Goal: Task Accomplishment & Management: Use online tool/utility

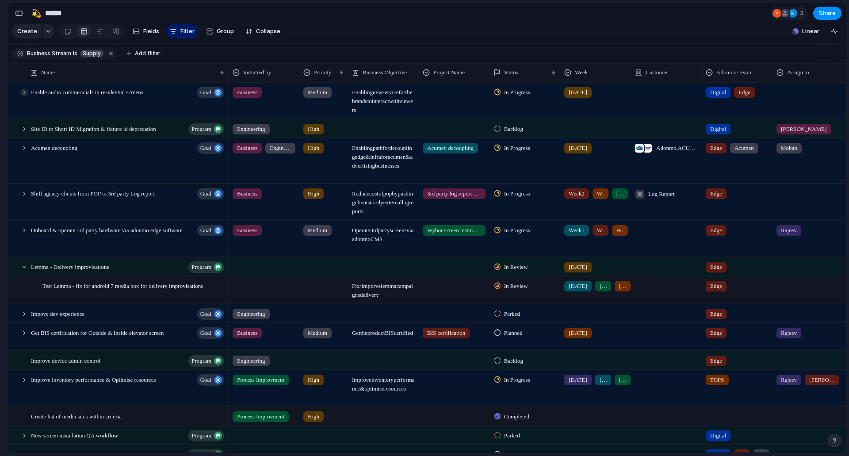
click at [27, 96] on div at bounding box center [24, 92] width 8 height 8
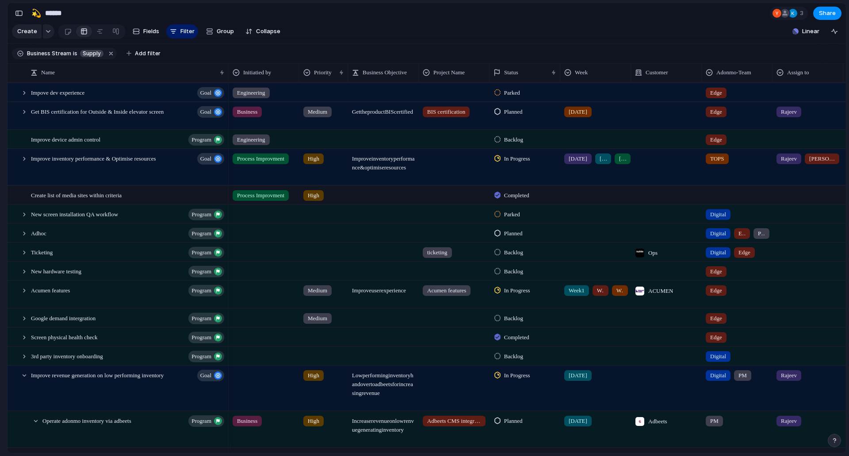
scroll to position [398, 0]
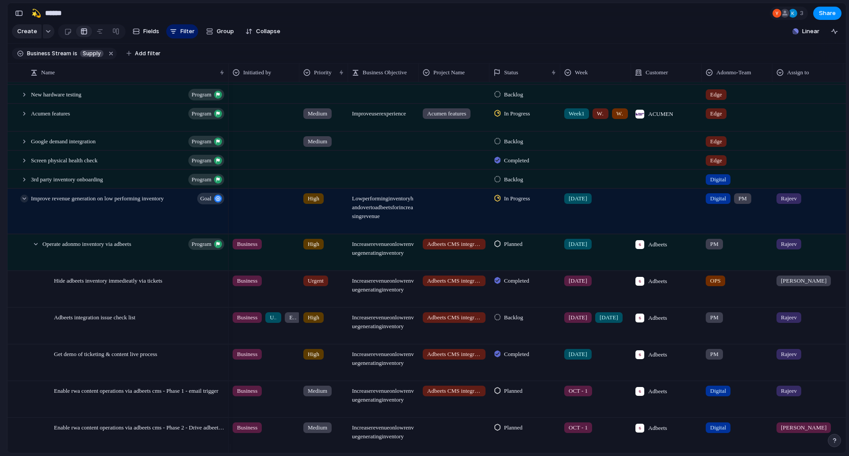
click at [24, 203] on div at bounding box center [24, 199] width 8 height 8
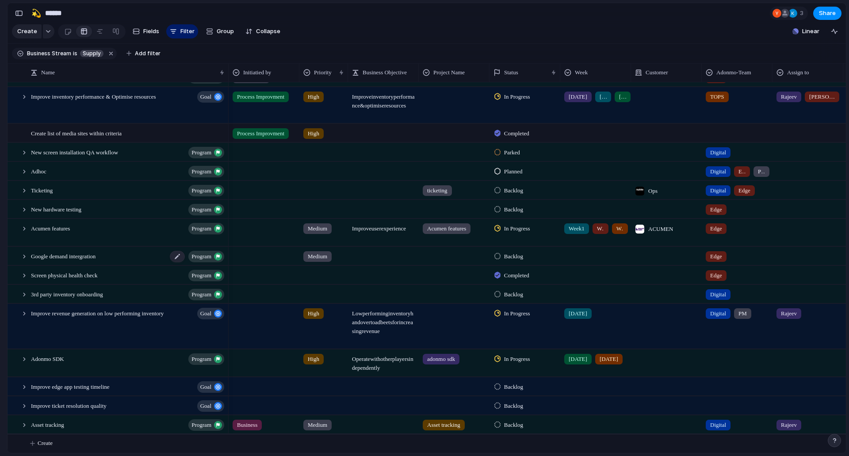
scroll to position [201, 0]
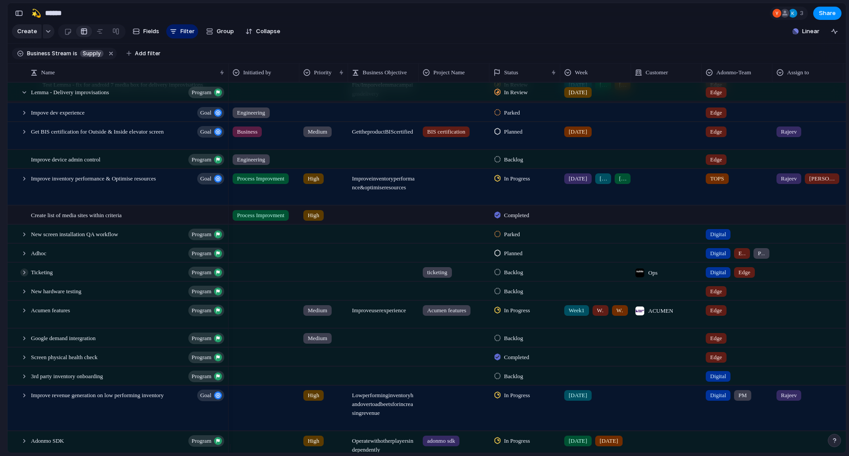
click at [24, 276] on div at bounding box center [24, 272] width 8 height 8
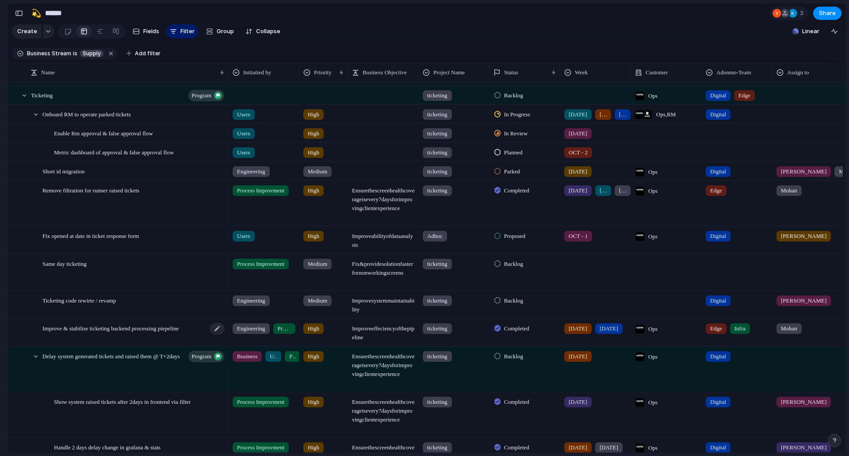
scroll to position [290, 0]
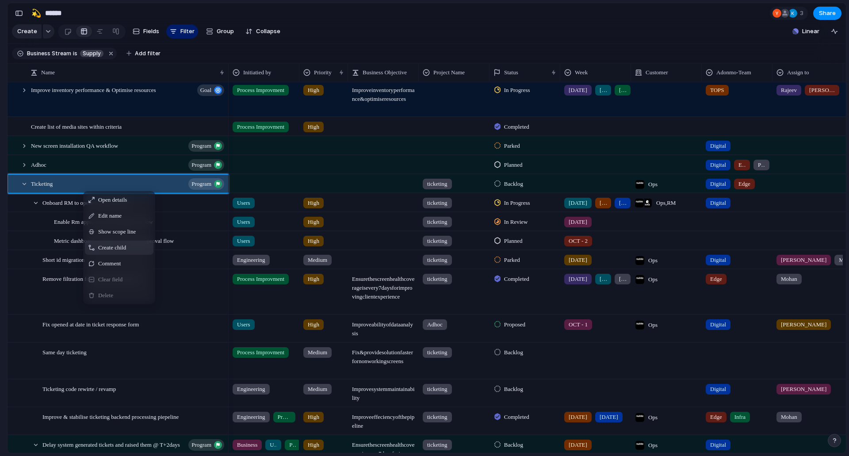
click at [107, 252] on span "Create child" at bounding box center [112, 247] width 28 height 9
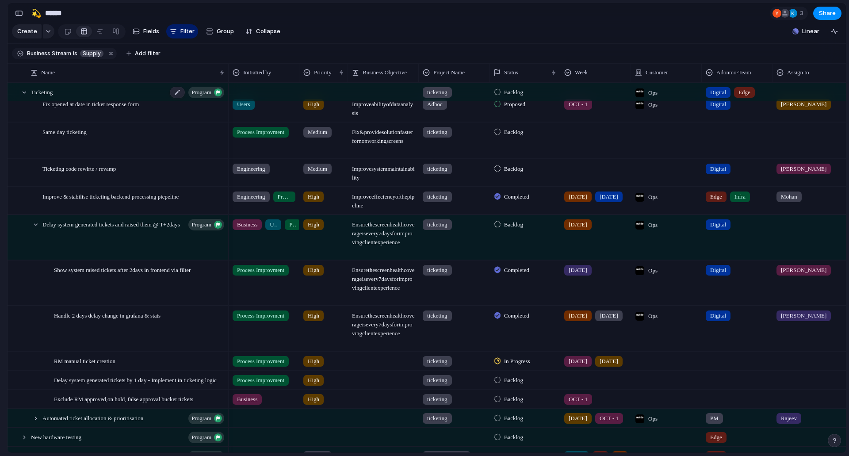
scroll to position [702, 0]
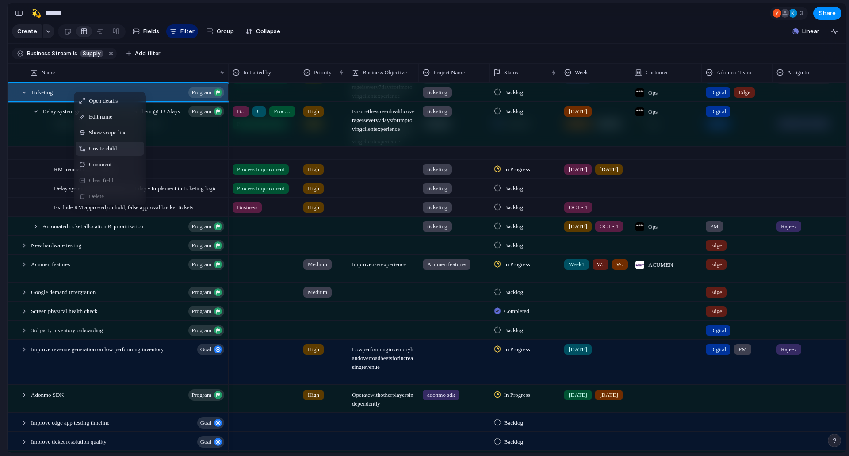
click at [95, 153] on span "Create child" at bounding box center [103, 148] width 28 height 9
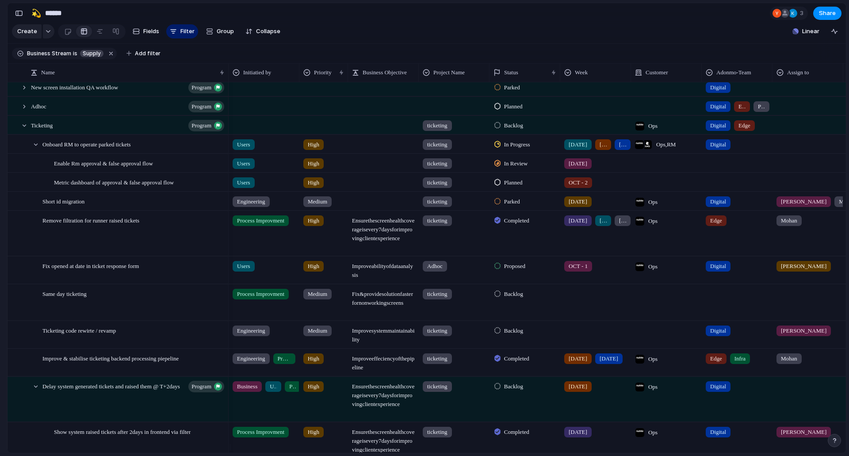
scroll to position [304, 0]
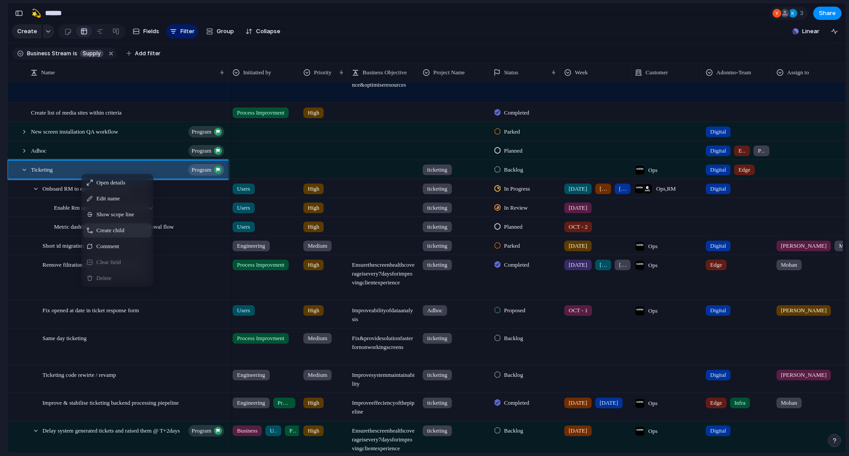
click at [98, 234] on span "Create child" at bounding box center [110, 230] width 28 height 9
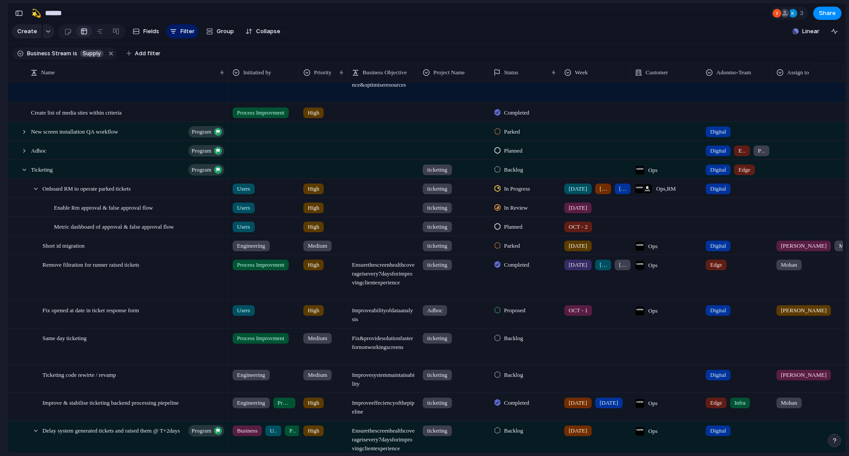
scroll to position [510, 0]
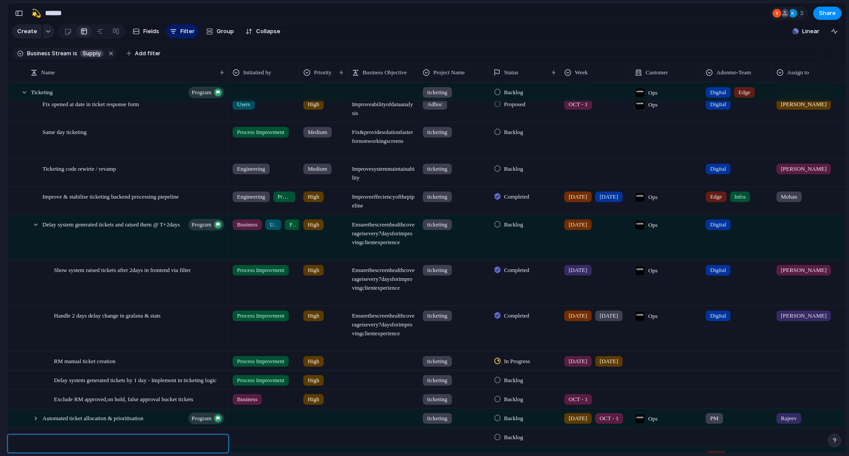
drag, startPoint x: 82, startPoint y: 101, endPoint x: 57, endPoint y: 97, distance: 25.1
drag, startPoint x: 57, startPoint y: 97, endPoint x: 39, endPoint y: 96, distance: 17.7
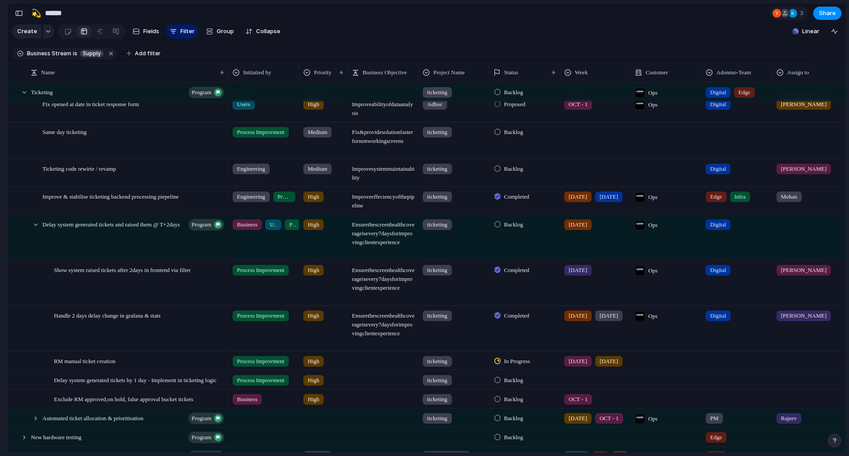
scroll to position [702, 0]
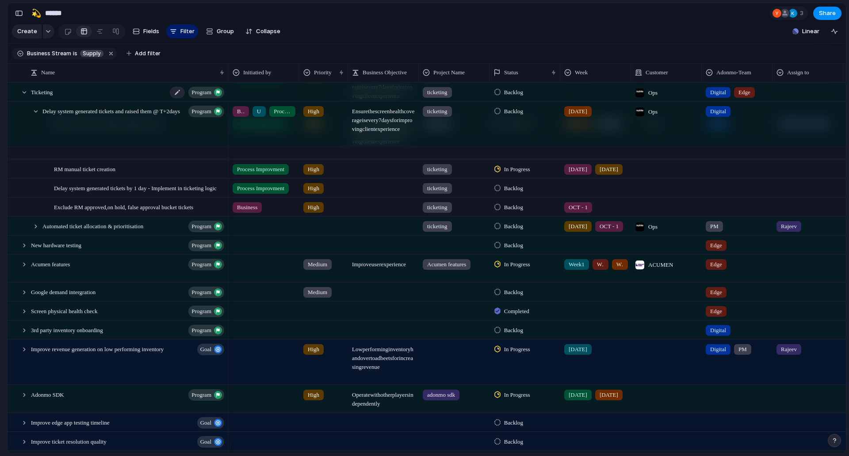
drag, startPoint x: 50, startPoint y: 88, endPoint x: 42, endPoint y: 101, distance: 15.0
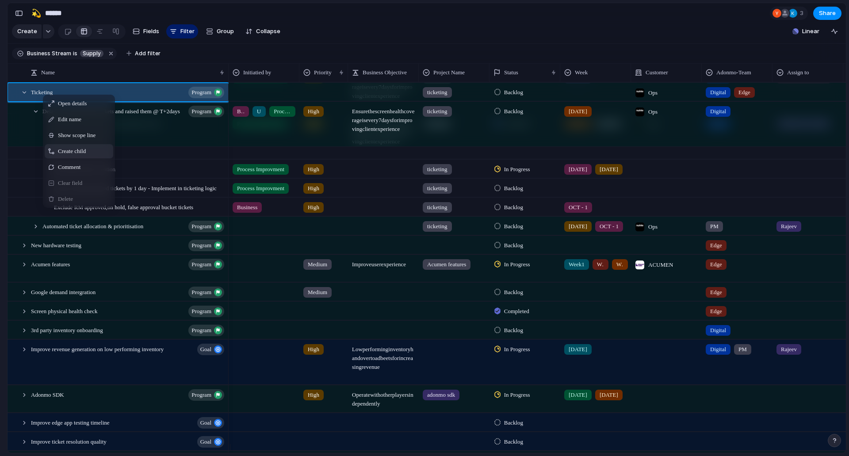
click at [80, 156] on span "Create child" at bounding box center [72, 151] width 28 height 9
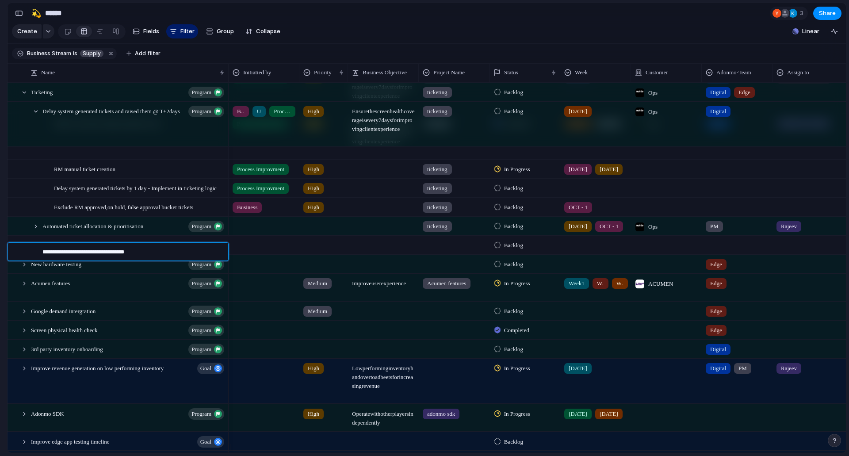
type textarea "**********"
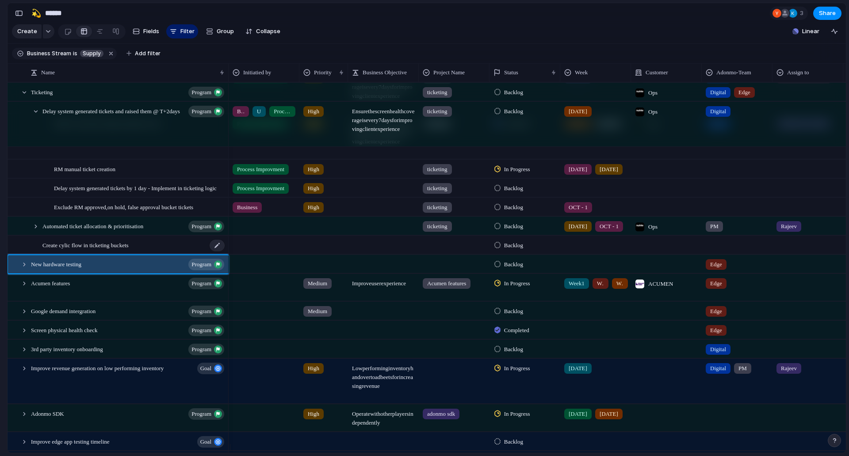
click at [129, 250] on span "Create cylic flow in ticketing buckets" at bounding box center [85, 245] width 86 height 10
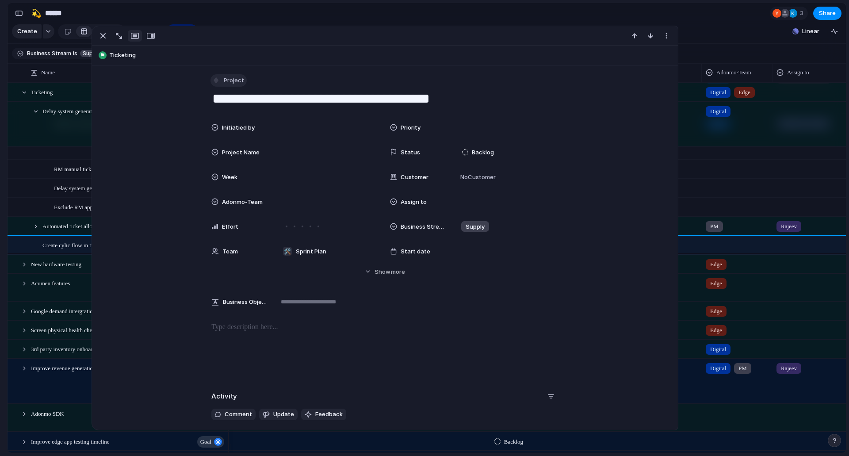
click at [229, 78] on span "Project" at bounding box center [234, 80] width 20 height 9
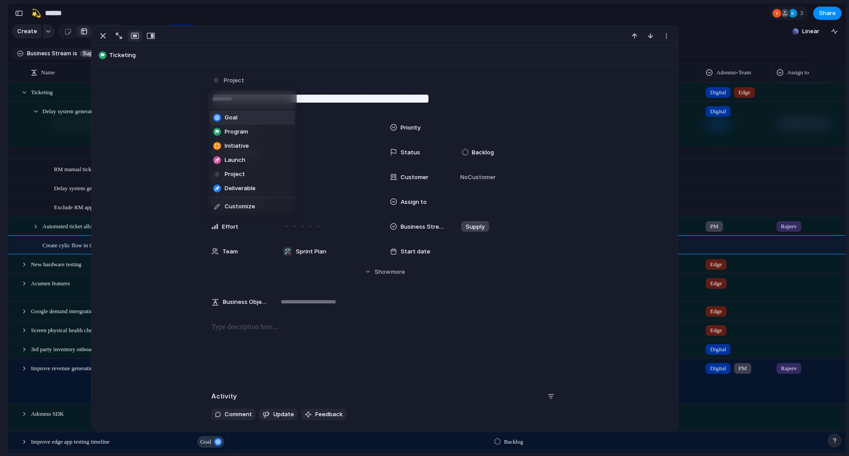
click at [265, 116] on li "Goal" at bounding box center [252, 118] width 85 height 14
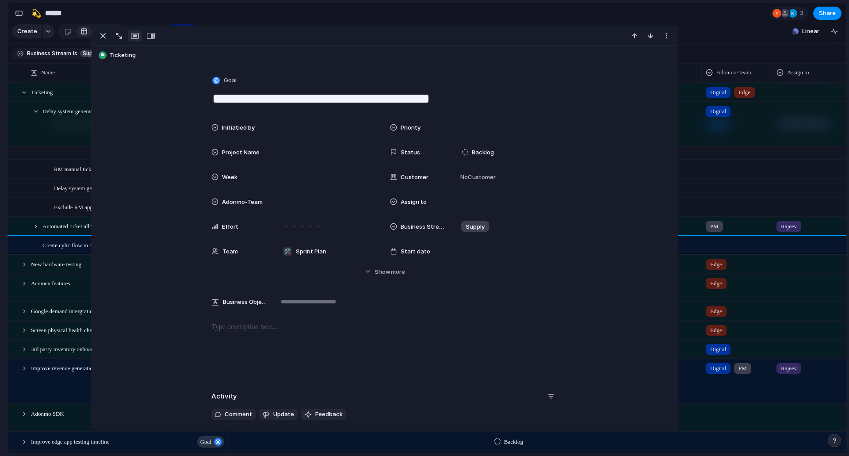
click at [233, 72] on div "**********" at bounding box center [385, 260] width 586 height 390
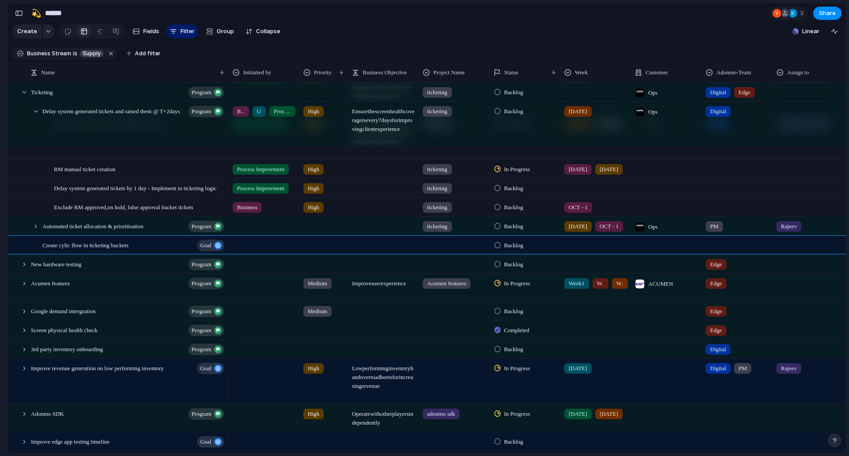
click at [0, 240] on div "Feedback Prototypes My projects 🛠️ Sprint Plan Projects 🍎 June- Digital Plan 🧊 …" at bounding box center [48, 153] width 97 height 307
click at [34, 115] on div at bounding box center [36, 111] width 8 height 8
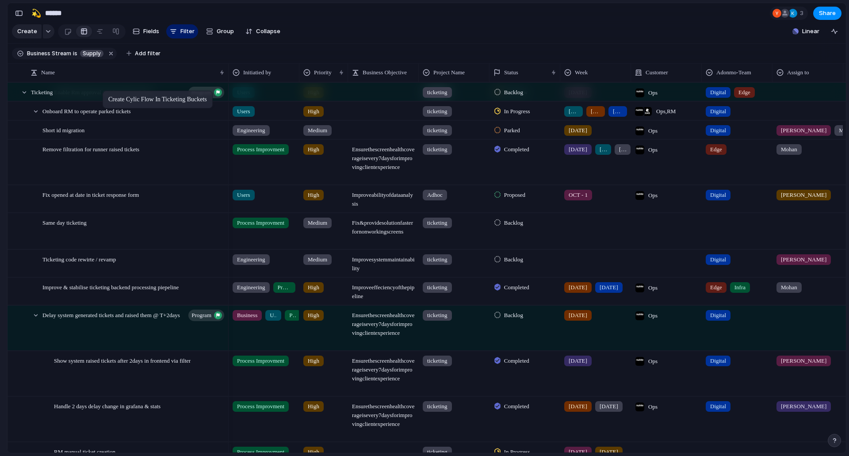
scroll to position [403, 0]
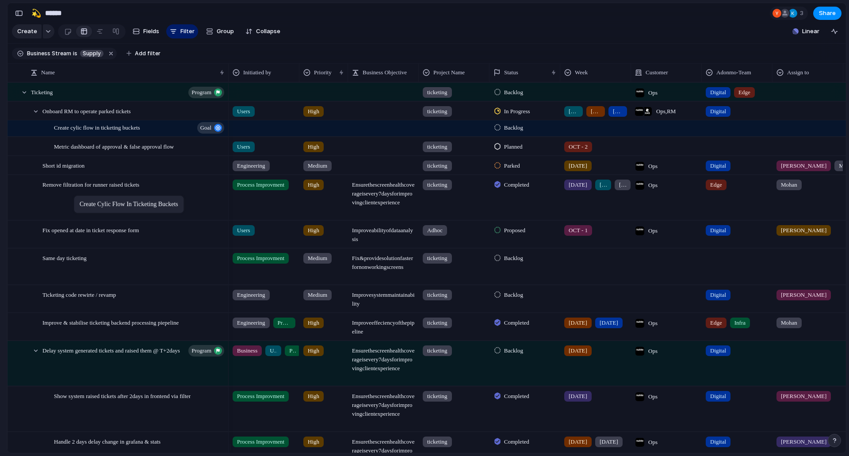
drag, startPoint x: 75, startPoint y: 368, endPoint x: 78, endPoint y: 197, distance: 170.3
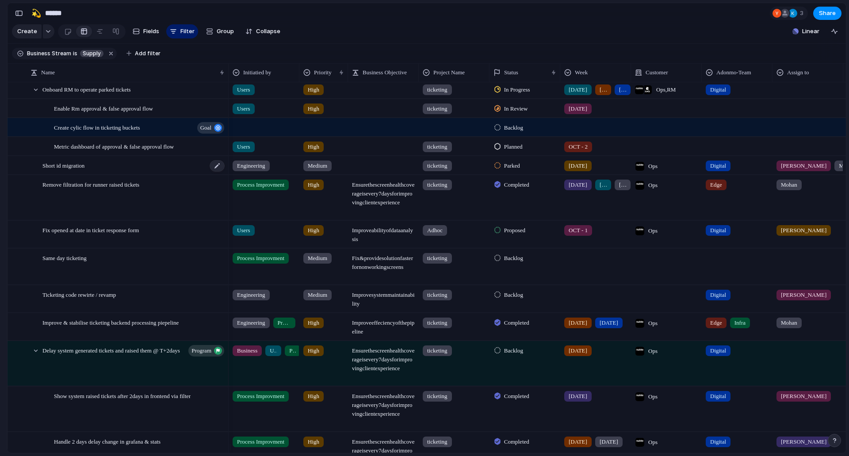
scroll to position [270, 0]
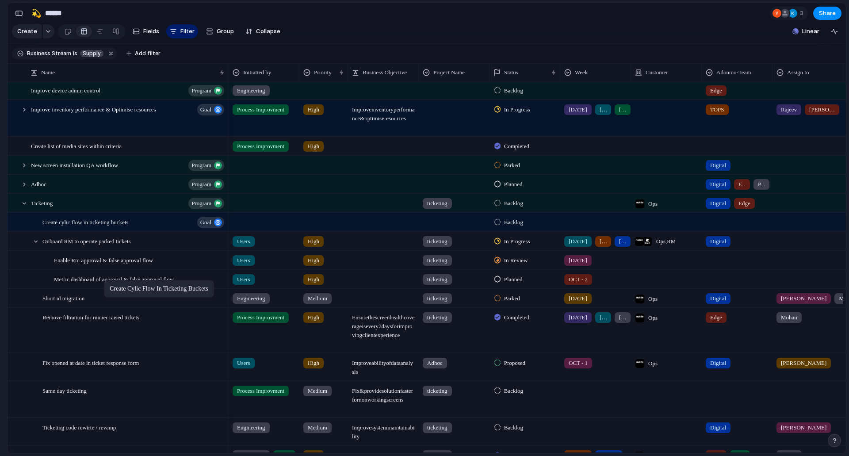
drag, startPoint x: 103, startPoint y: 266, endPoint x: 108, endPoint y: 282, distance: 16.2
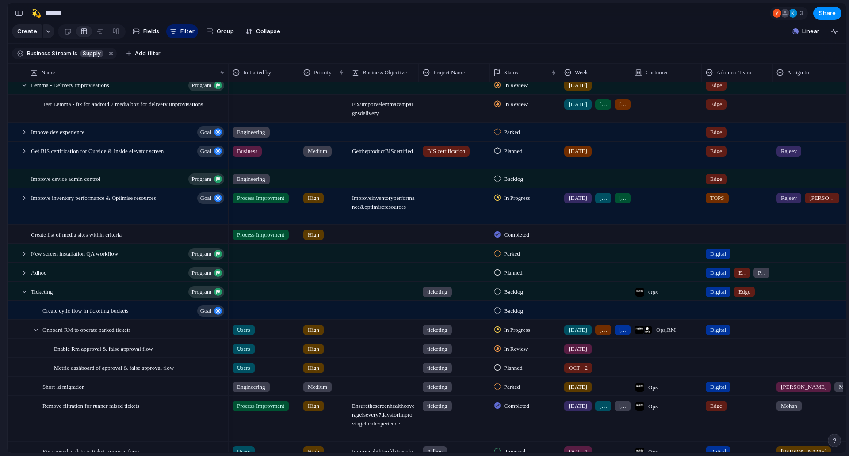
scroll to position [182, 0]
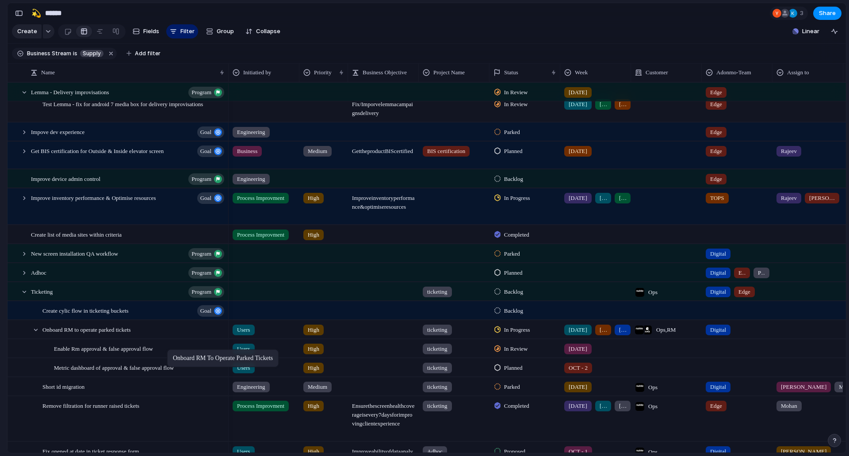
drag, startPoint x: 54, startPoint y: 335, endPoint x: 172, endPoint y: 351, distance: 118.7
drag, startPoint x: 59, startPoint y: 335, endPoint x: 148, endPoint y: 351, distance: 90.3
drag, startPoint x: 120, startPoint y: 320, endPoint x: 63, endPoint y: 318, distance: 56.6
click at [18, 334] on div at bounding box center [16, 333] width 16 height 24
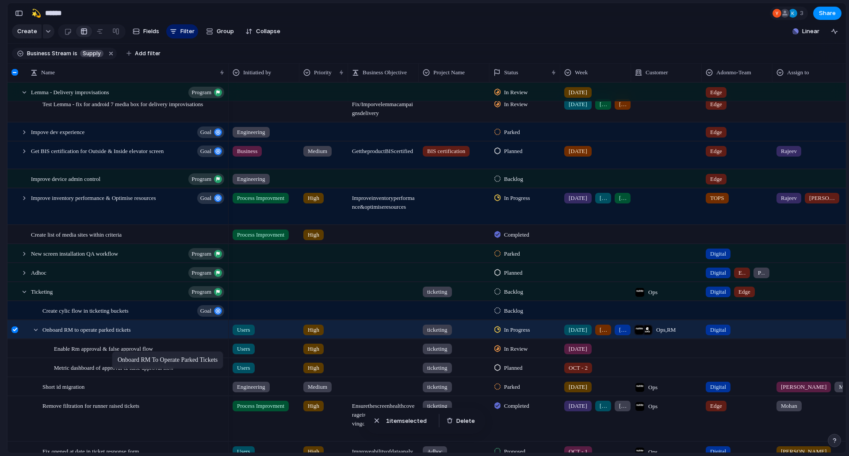
drag, startPoint x: 50, startPoint y: 334, endPoint x: 116, endPoint y: 353, distance: 68.5
click at [12, 333] on div at bounding box center [14, 329] width 7 height 7
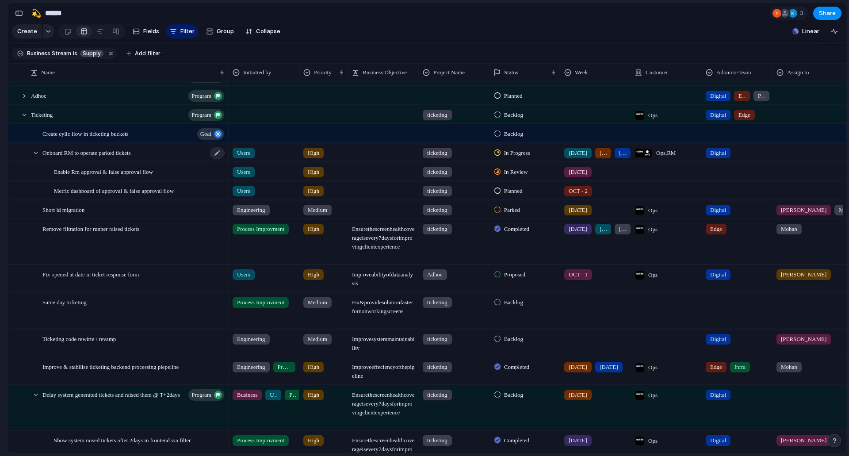
scroll to position [226, 0]
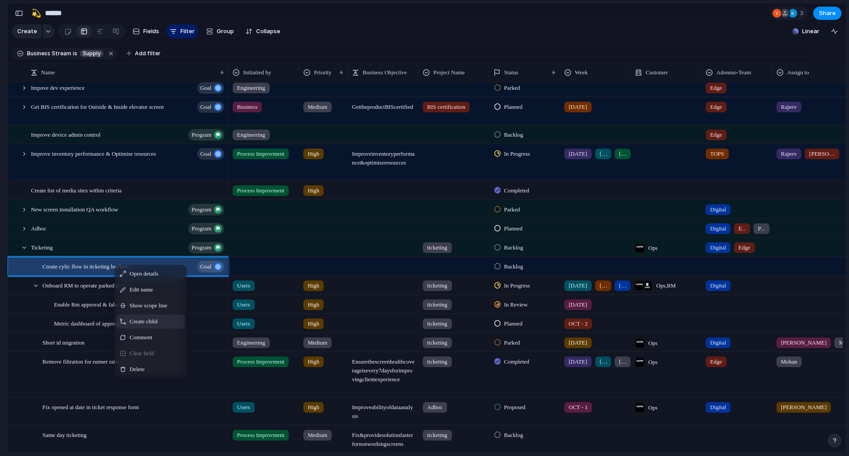
click at [145, 322] on div "Create child" at bounding box center [150, 321] width 69 height 14
click at [127, 332] on span "Create child" at bounding box center [130, 328] width 28 height 9
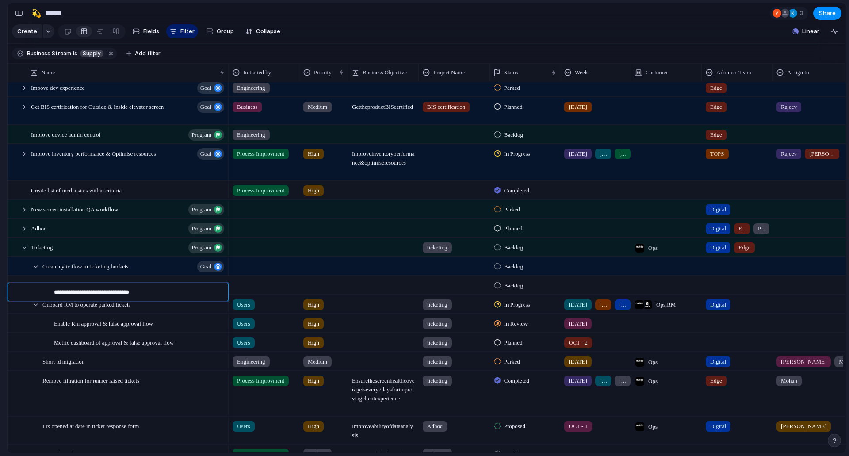
type textarea "**********"
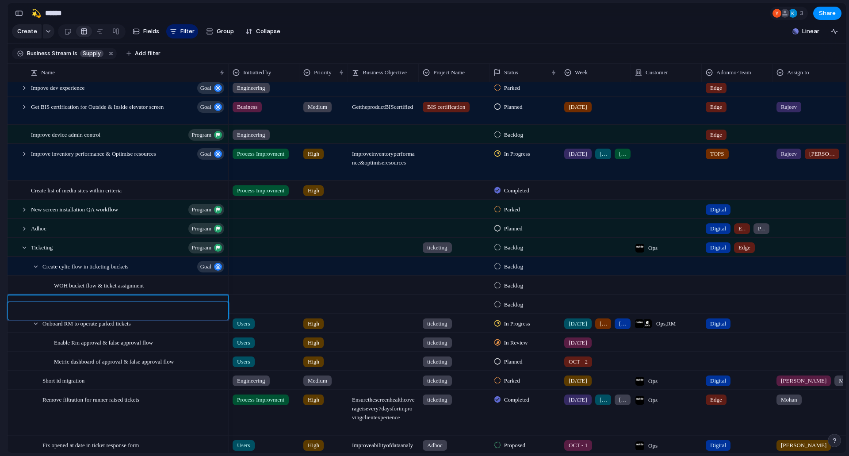
click at [257, 291] on div at bounding box center [264, 283] width 70 height 15
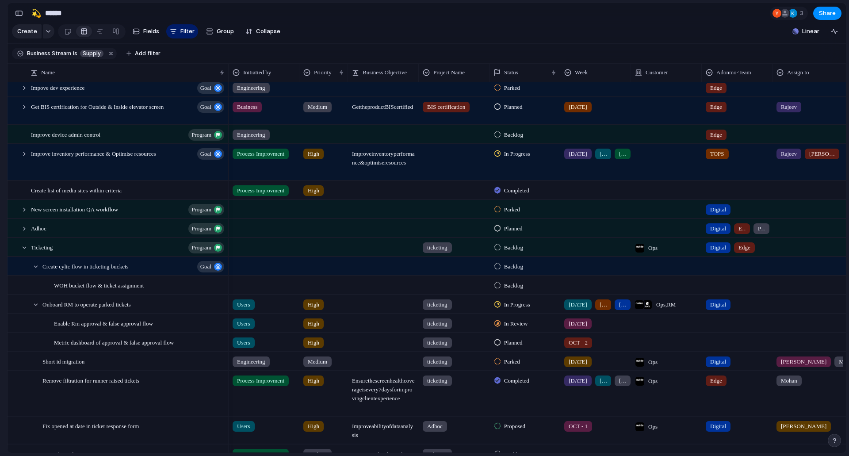
click at [257, 291] on div at bounding box center [264, 283] width 70 height 15
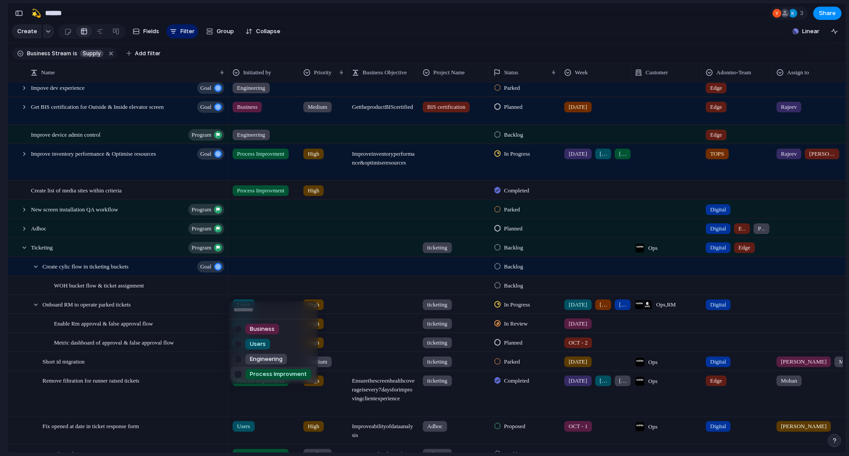
drag, startPoint x: 279, startPoint y: 371, endPoint x: 283, endPoint y: 364, distance: 8.0
click at [279, 372] on span "Process Improvment" at bounding box center [278, 374] width 57 height 9
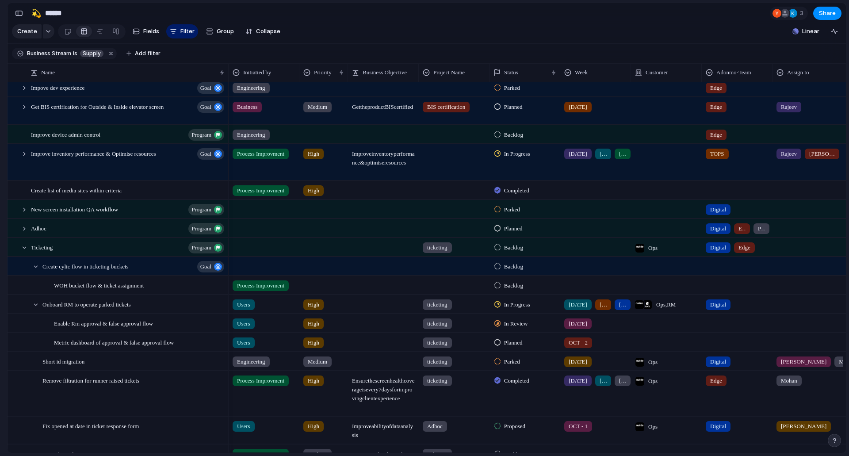
click at [240, 309] on span "Users" at bounding box center [243, 304] width 13 height 9
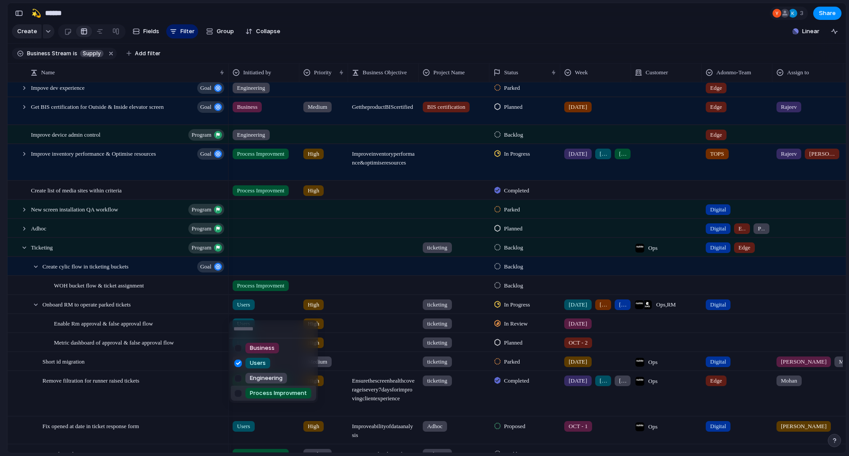
click at [290, 393] on span "Process Improvment" at bounding box center [278, 393] width 57 height 9
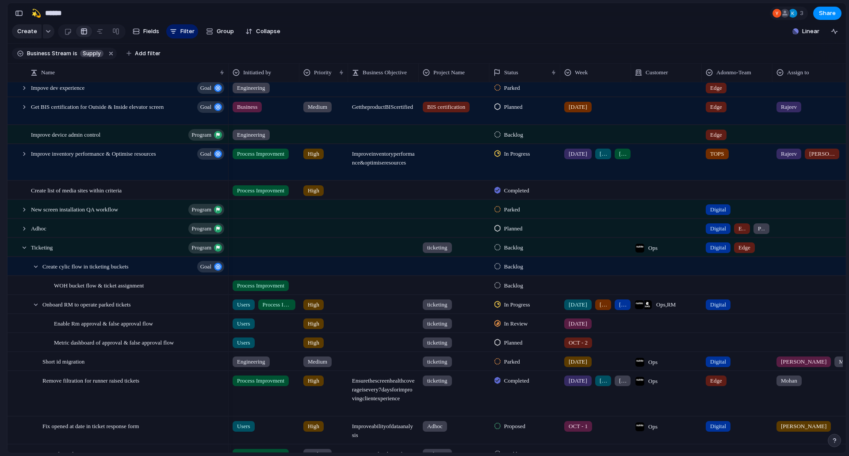
click at [248, 309] on span "Users" at bounding box center [243, 304] width 13 height 9
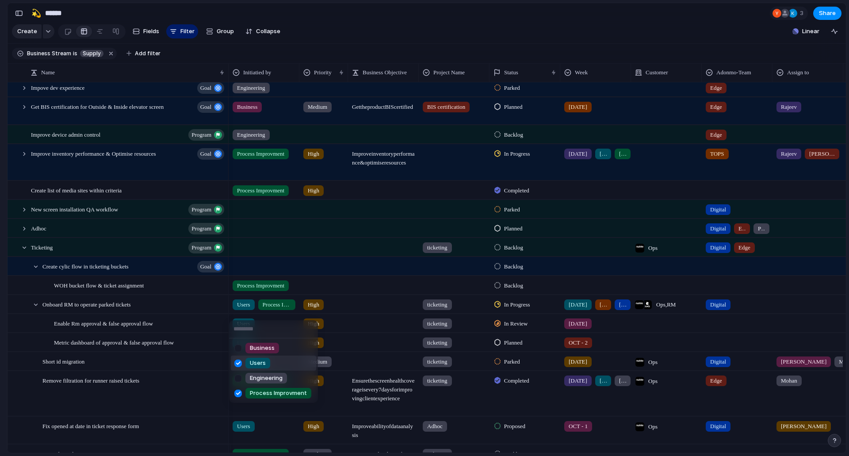
click at [235, 364] on div at bounding box center [237, 363] width 15 height 15
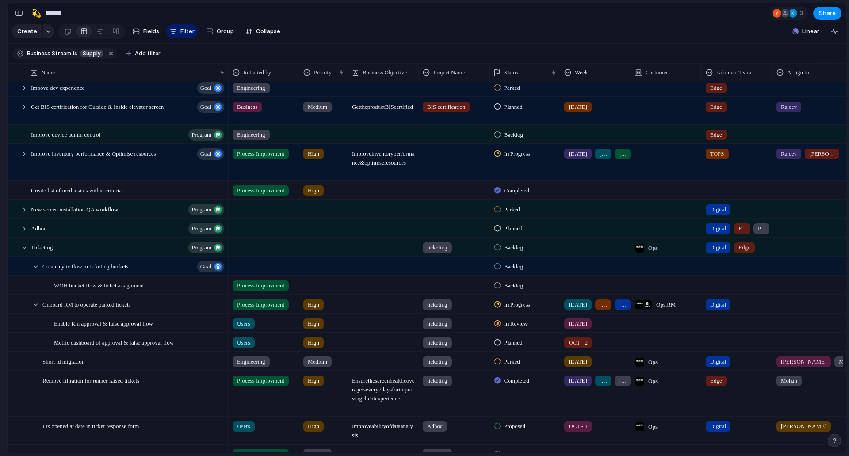
click at [224, 358] on div "Business Users Engineering Process Improvment" at bounding box center [424, 228] width 849 height 456
click at [249, 325] on div "Users" at bounding box center [244, 323] width 22 height 11
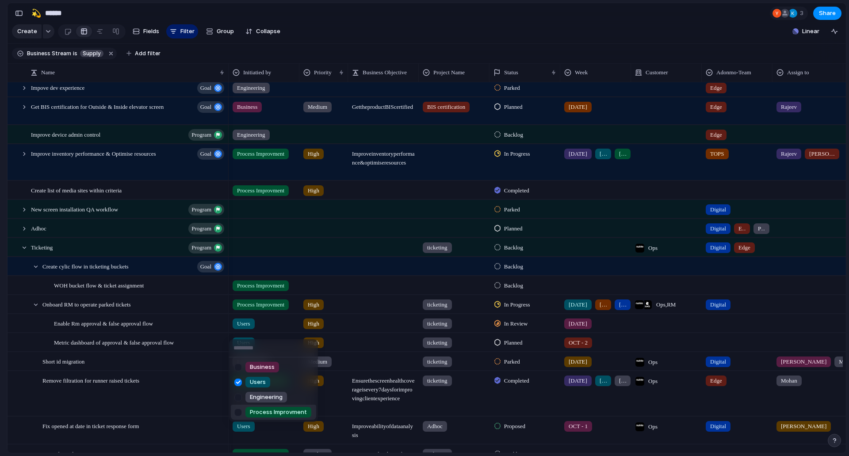
click at [262, 409] on span "Process Improvment" at bounding box center [278, 412] width 57 height 9
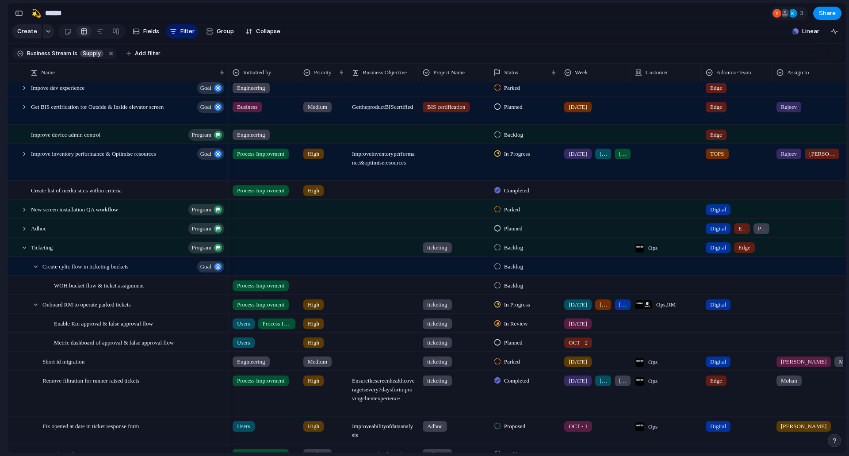
click at [241, 327] on span "Users" at bounding box center [243, 323] width 13 height 9
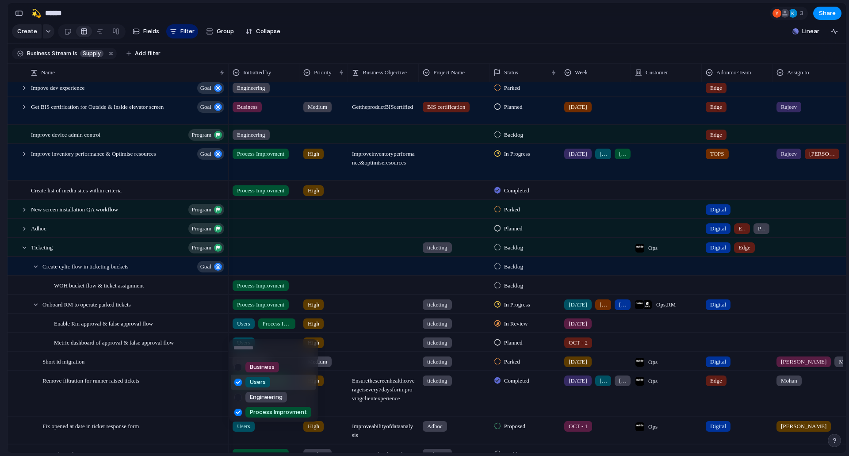
click at [241, 379] on div at bounding box center [237, 382] width 15 height 15
click at [192, 365] on div "Business Users Engineering Process Improvment" at bounding box center [424, 228] width 849 height 456
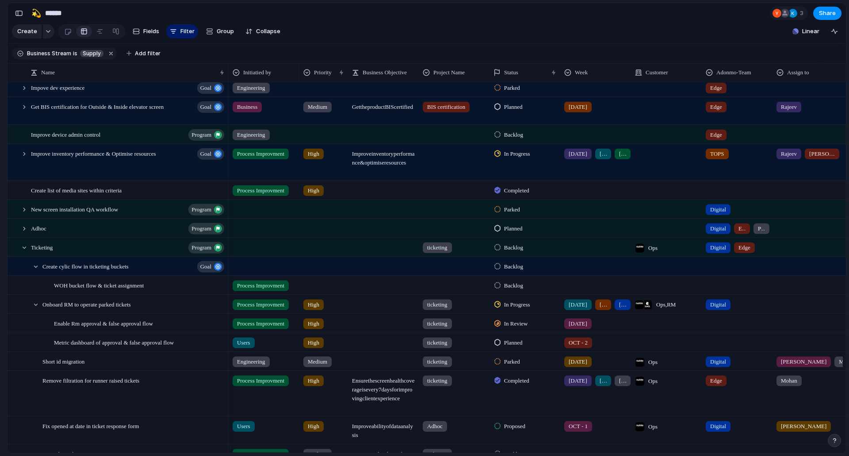
click at [253, 348] on div "Users" at bounding box center [244, 342] width 22 height 11
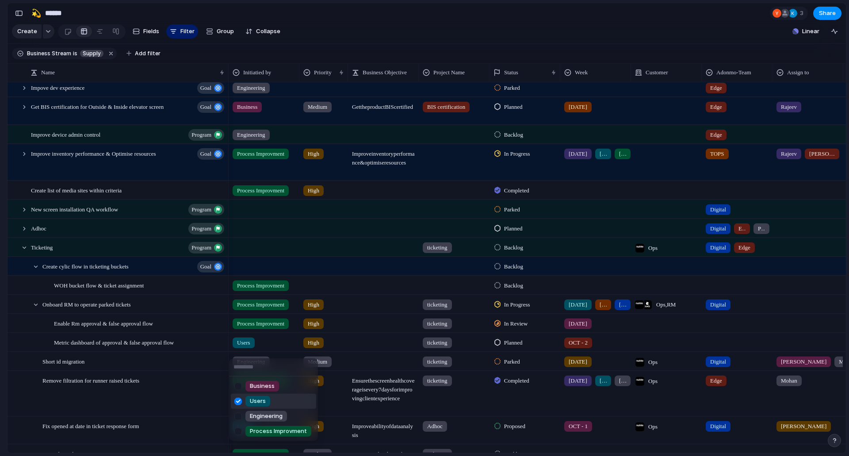
drag, startPoint x: 239, startPoint y: 403, endPoint x: 237, endPoint y: 428, distance: 24.9
click at [239, 403] on div at bounding box center [237, 401] width 15 height 15
click at [237, 431] on div at bounding box center [237, 431] width 15 height 15
click at [207, 396] on div "Business Users Engineering Process Improvment" at bounding box center [424, 228] width 849 height 456
